Goal: Task Accomplishment & Management: Manage account settings

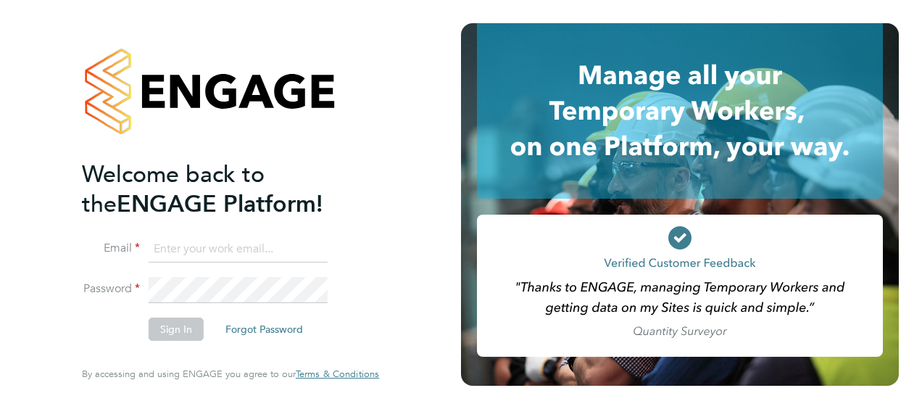
click at [246, 257] on input at bounding box center [238, 249] width 179 height 26
type input "Daniel.docherty@hays.com"
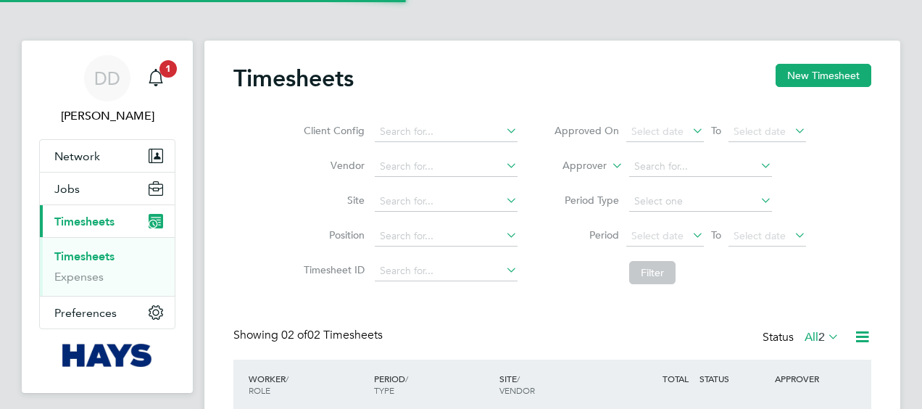
scroll to position [36, 125]
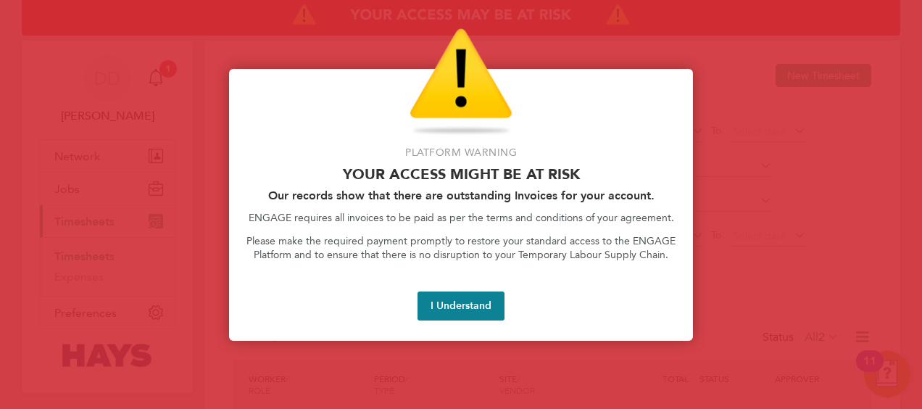
click at [499, 325] on div "Platform Warning Your access might be at risk Our records show that there are o…" at bounding box center [461, 205] width 464 height 272
click at [474, 300] on button "I Understand" at bounding box center [460, 305] width 87 height 29
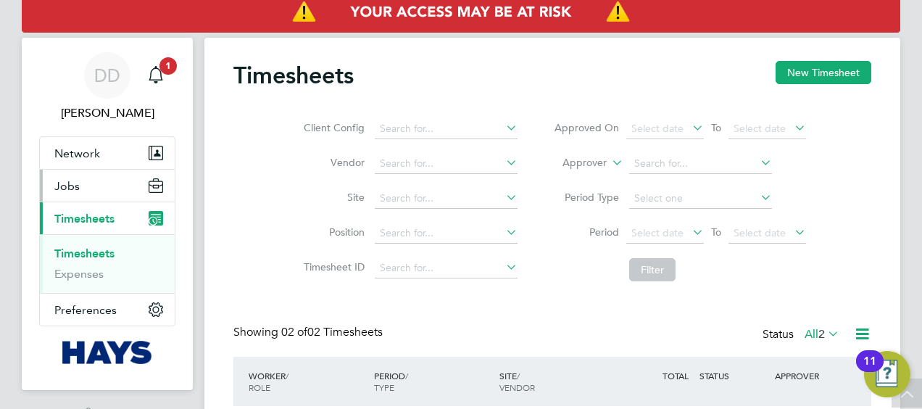
scroll to position [0, 0]
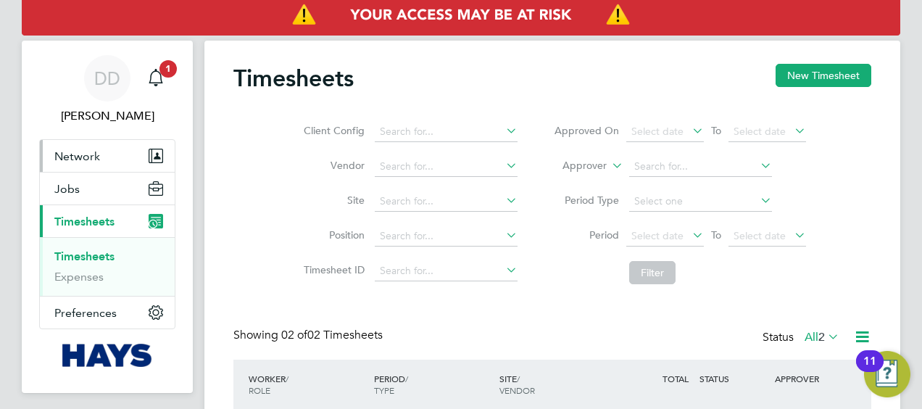
click at [113, 154] on button "Network" at bounding box center [107, 156] width 135 height 32
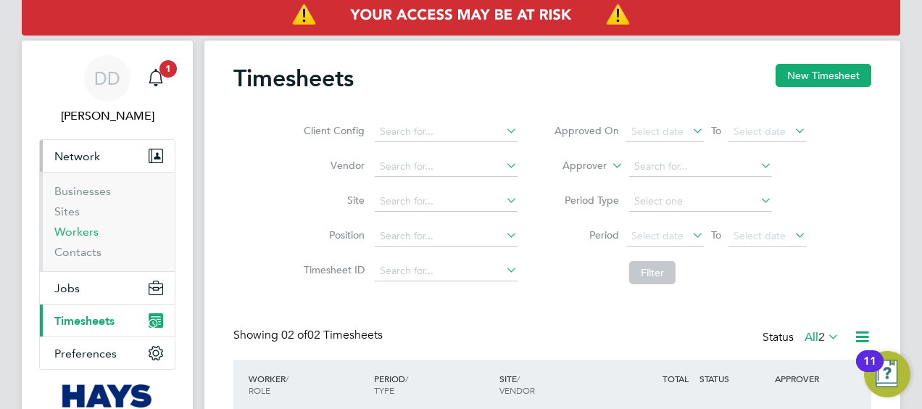
click at [96, 232] on link "Workers" at bounding box center [76, 232] width 44 height 14
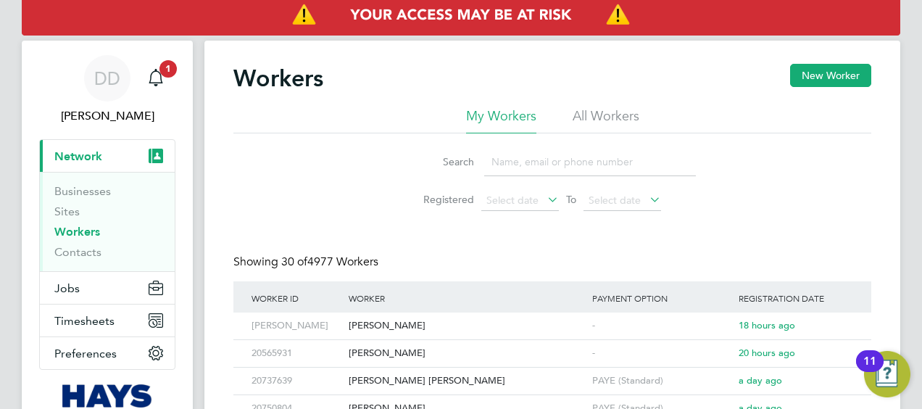
click at [594, 167] on input at bounding box center [590, 162] width 212 height 28
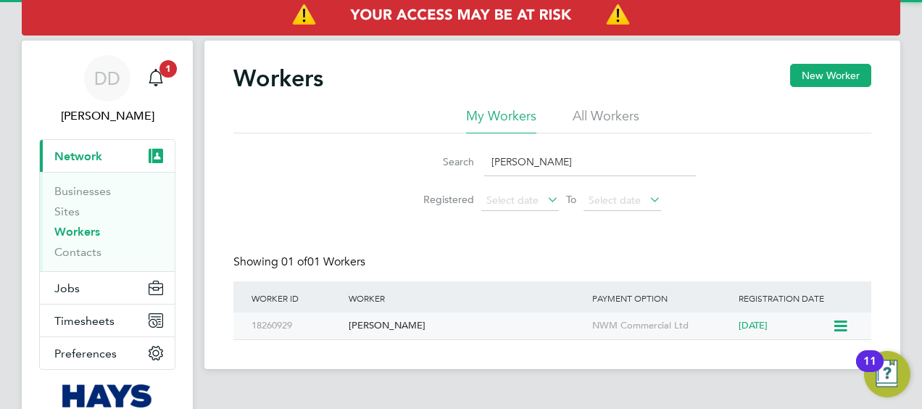
type input "[PERSON_NAME]"
click at [467, 323] on div "[PERSON_NAME]" at bounding box center [467, 325] width 244 height 27
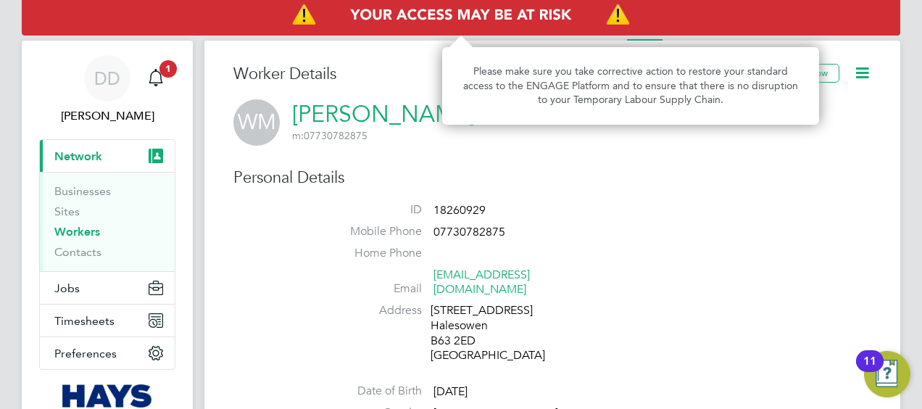
click at [846, 32] on img "Access At Risk" at bounding box center [461, 15] width 878 height 41
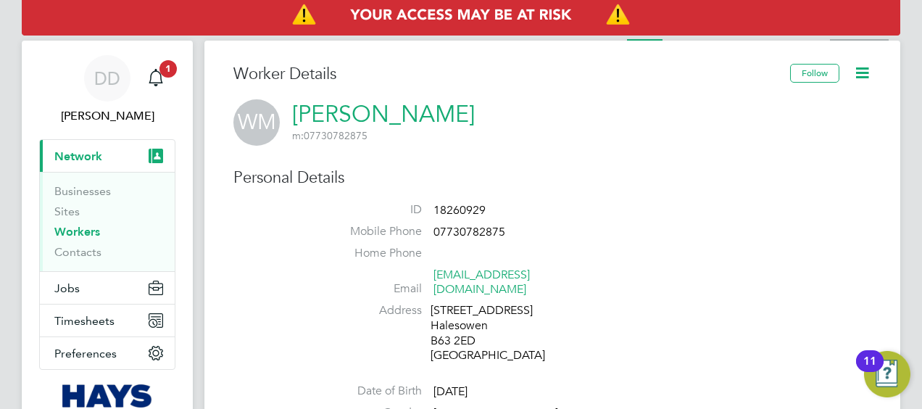
click at [848, 37] on li "Activity Logs" at bounding box center [859, 26] width 59 height 29
